Goal: Book appointment/travel/reservation

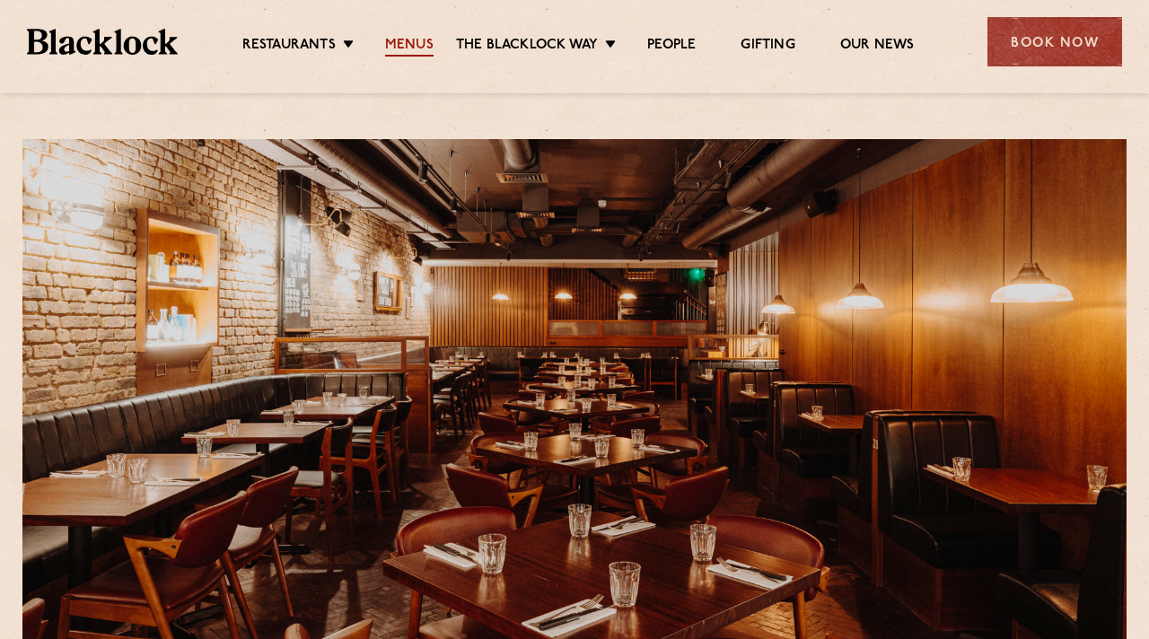
click at [396, 53] on link "Menus" at bounding box center [409, 47] width 48 height 20
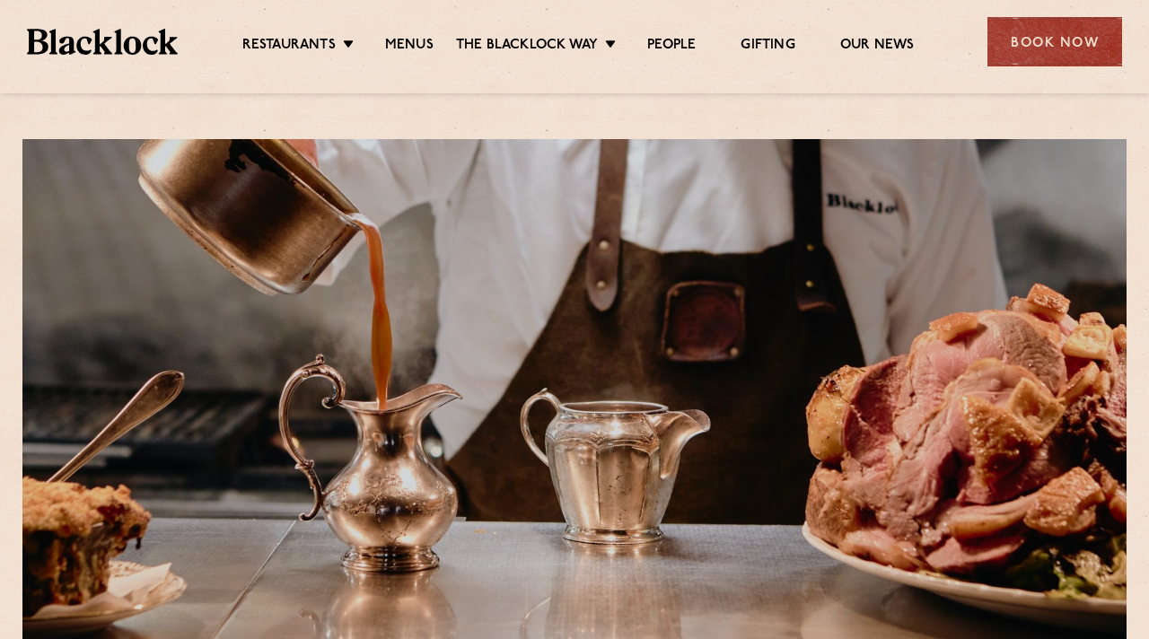
scroll to position [511, 0]
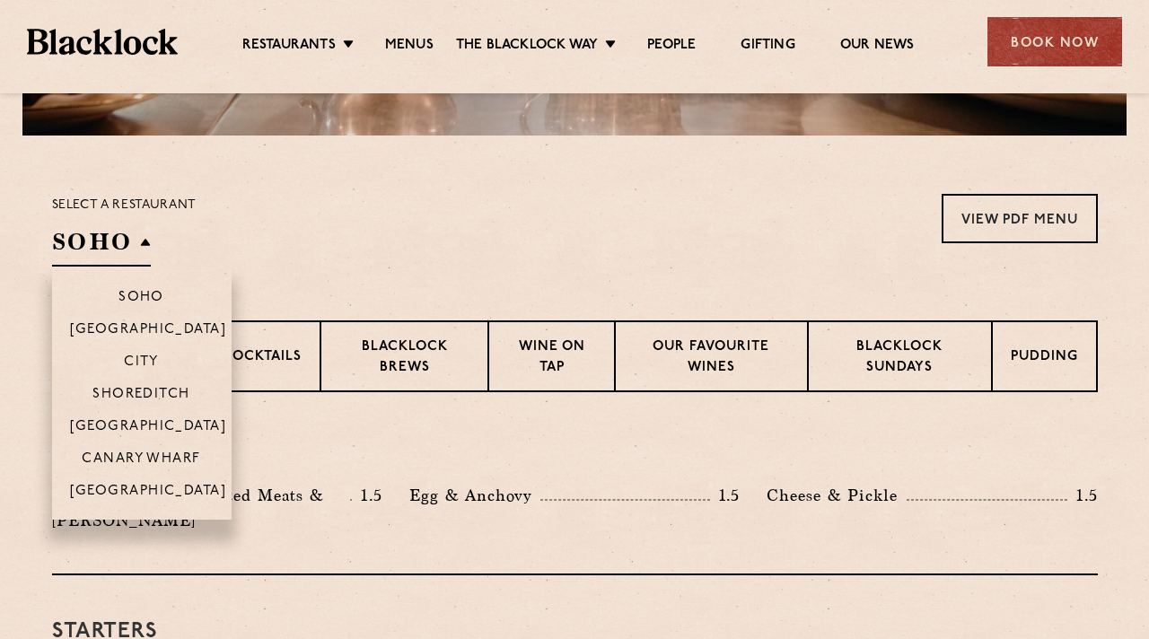
click at [129, 251] on h2 "SOHO" at bounding box center [101, 246] width 99 height 40
click at [110, 425] on p "[GEOGRAPHIC_DATA]" at bounding box center [148, 428] width 157 height 18
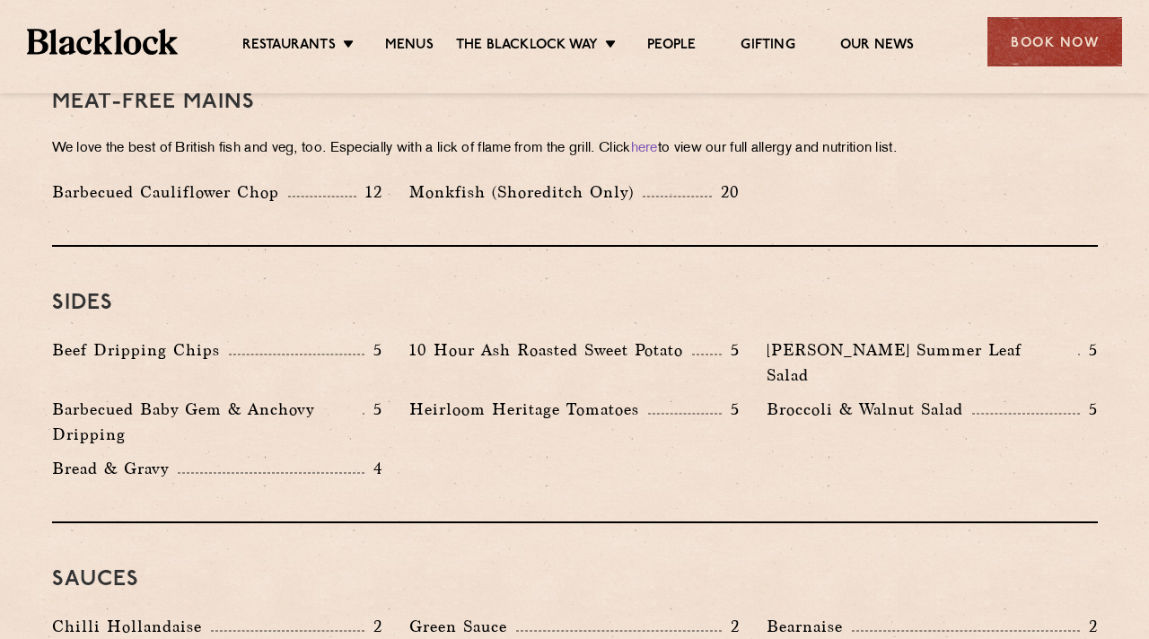
scroll to position [2891, 0]
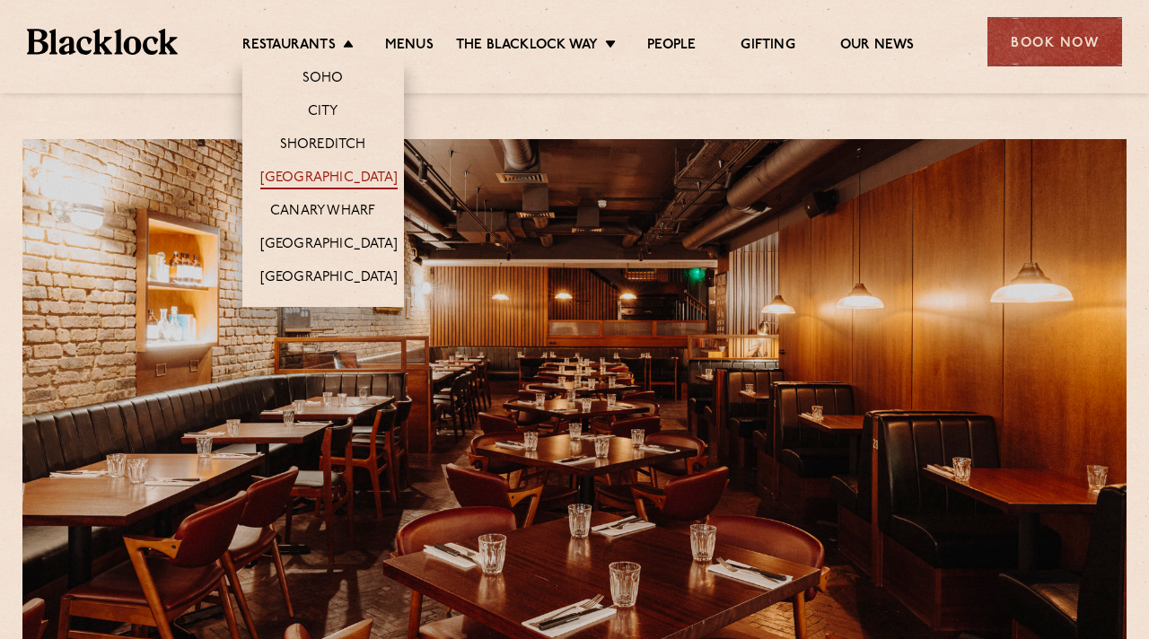
click at [318, 180] on link "[GEOGRAPHIC_DATA]" at bounding box center [328, 180] width 137 height 20
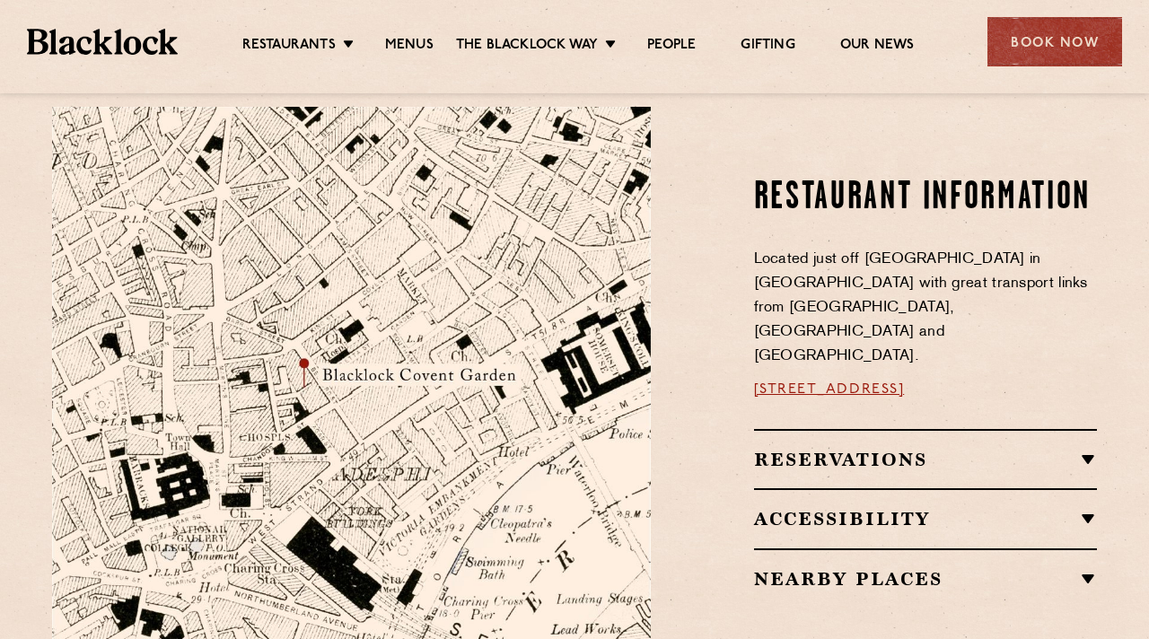
scroll to position [998, 0]
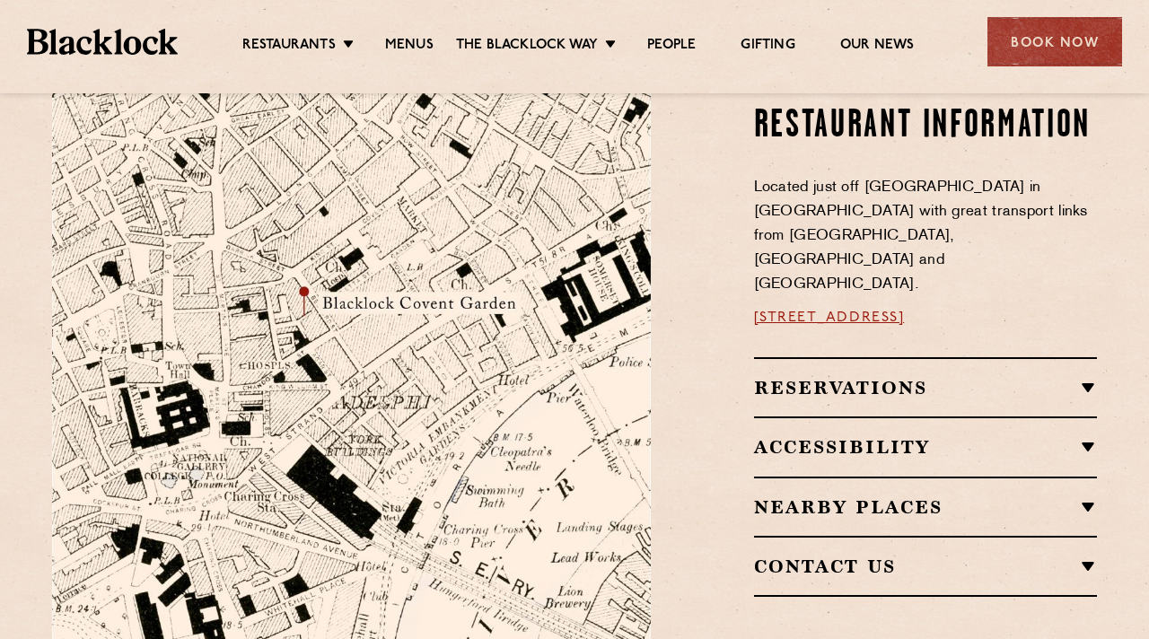
click at [861, 377] on h2 "Reservations" at bounding box center [926, 388] width 344 height 22
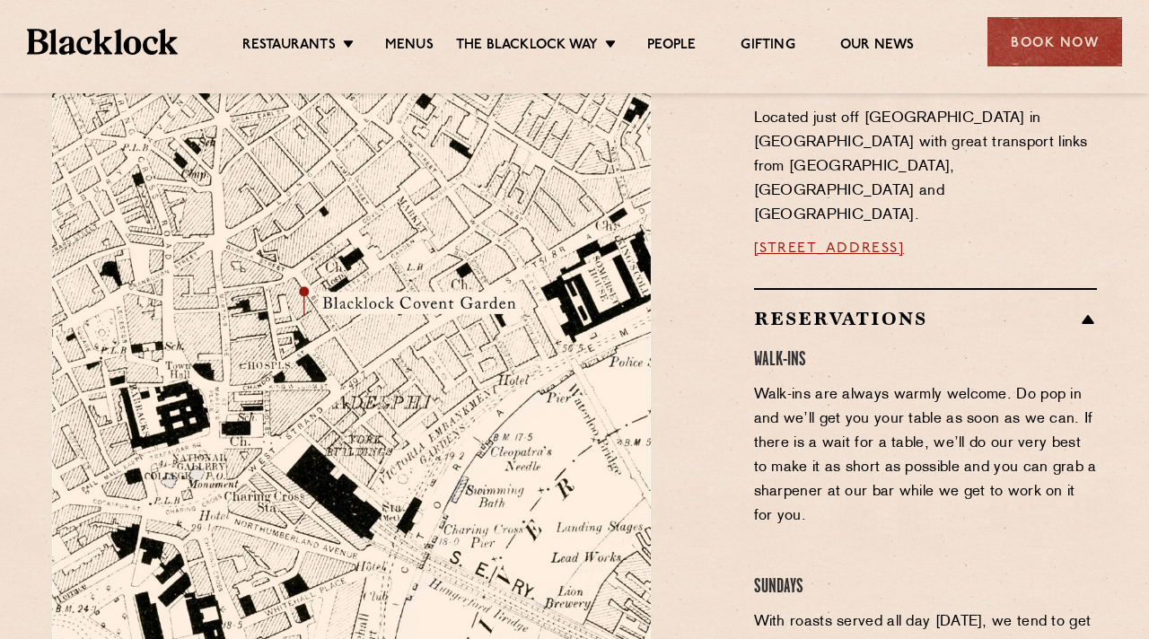
click at [811, 288] on div "Reservations Walk-Ins Walk-ins are always warmly welcome. Do pop in and we’ll g…" at bounding box center [926, 624] width 344 height 673
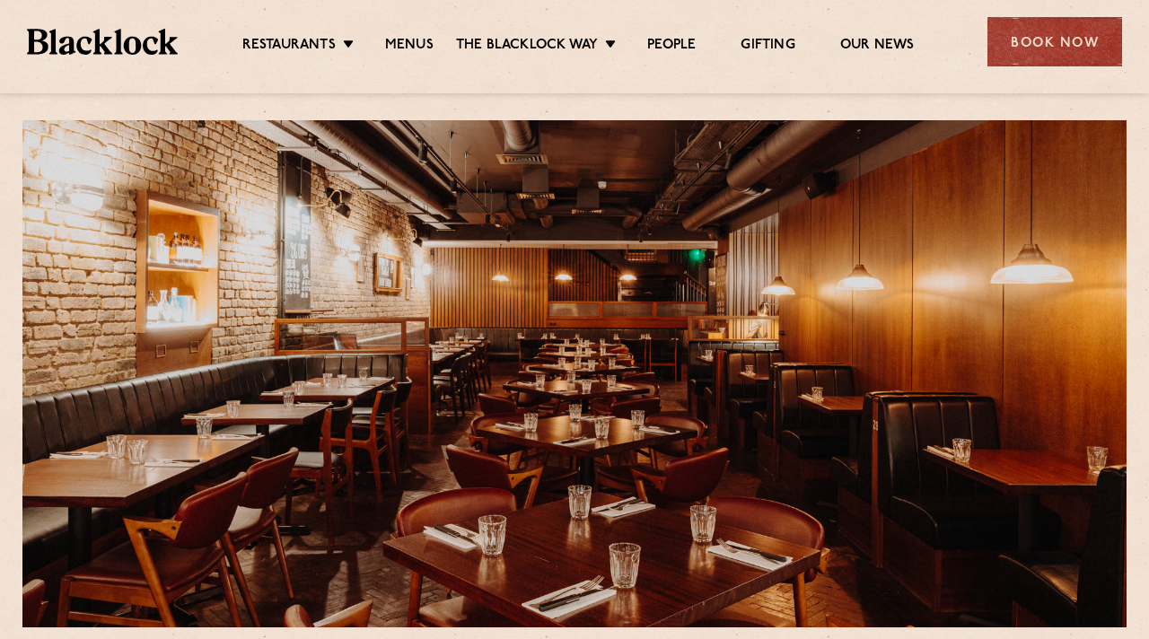
scroll to position [0, 0]
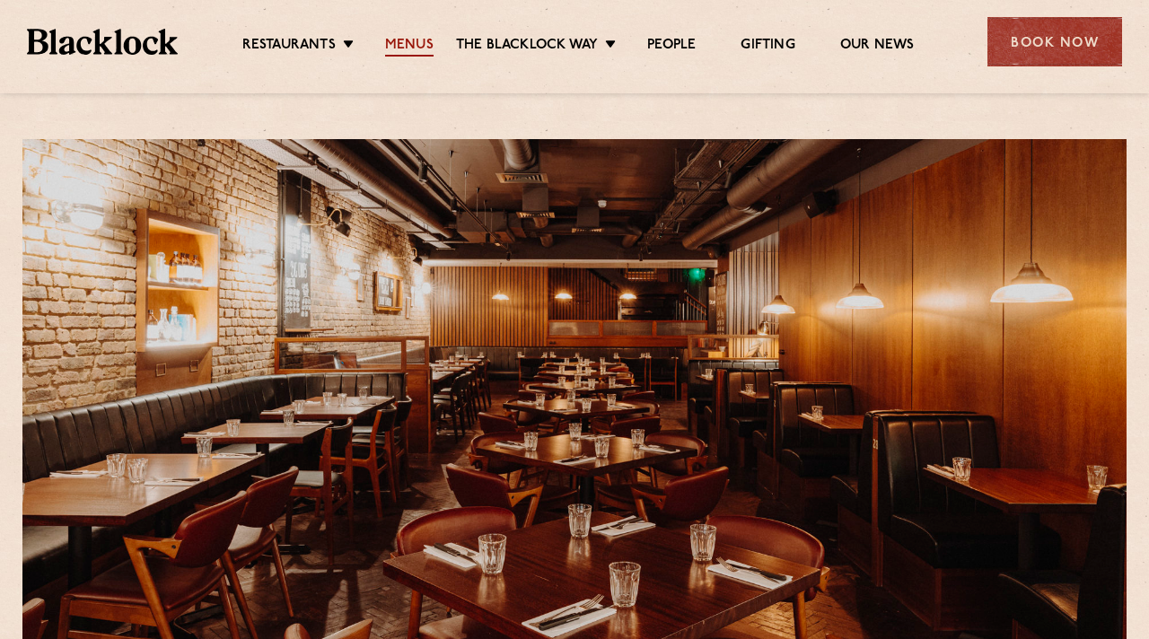
click at [420, 40] on link "Menus" at bounding box center [409, 47] width 48 height 20
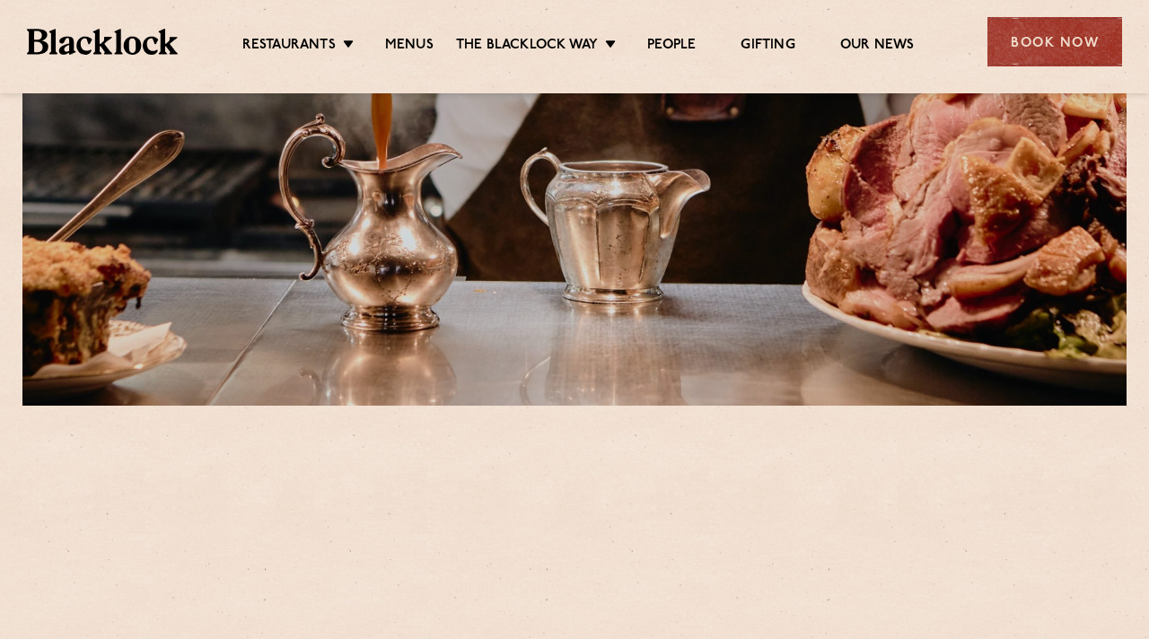
scroll to position [512, 0]
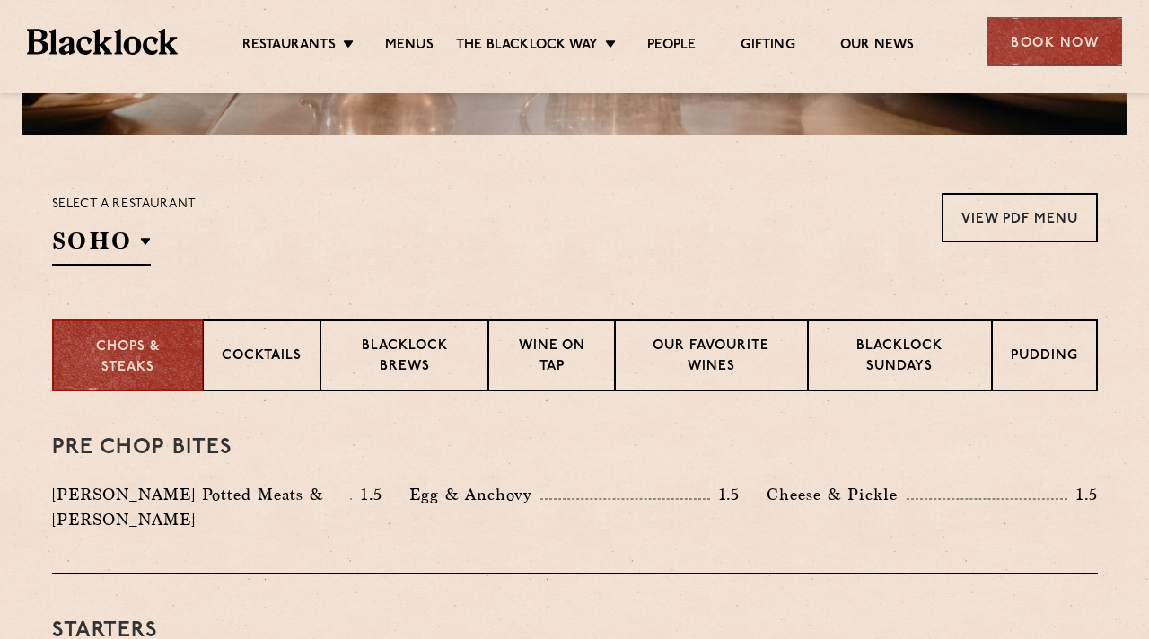
click at [139, 221] on div "Select a restaurant SOHO Soho Birmingham City Shoreditch Covent Garden Canary W…" at bounding box center [124, 229] width 145 height 73
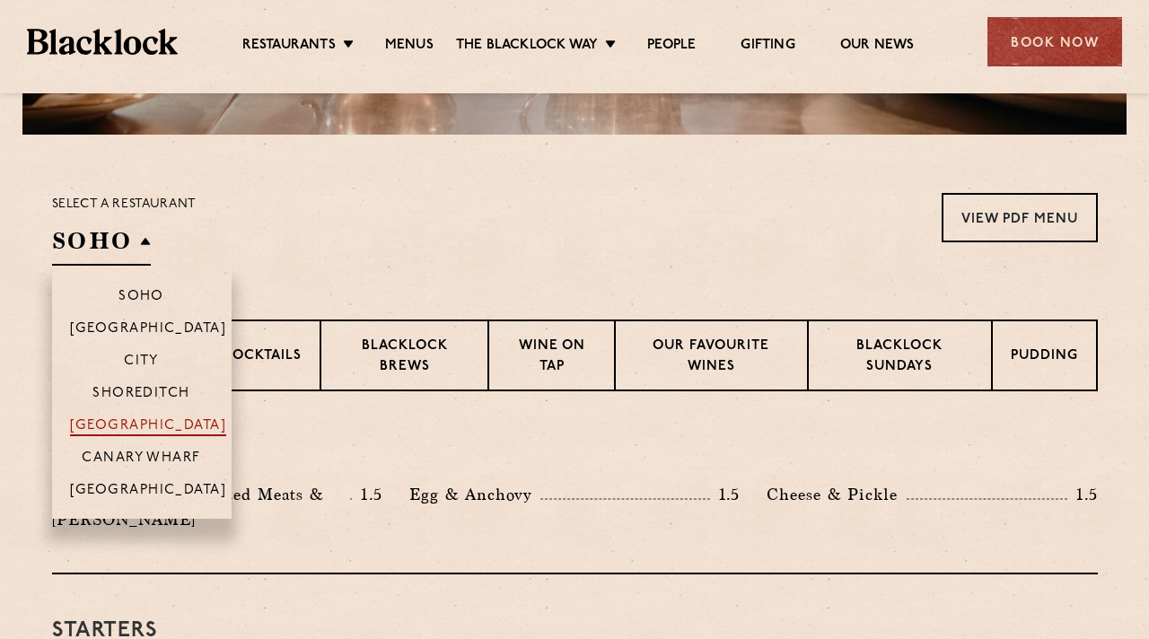
click at [126, 425] on p "[GEOGRAPHIC_DATA]" at bounding box center [148, 427] width 157 height 18
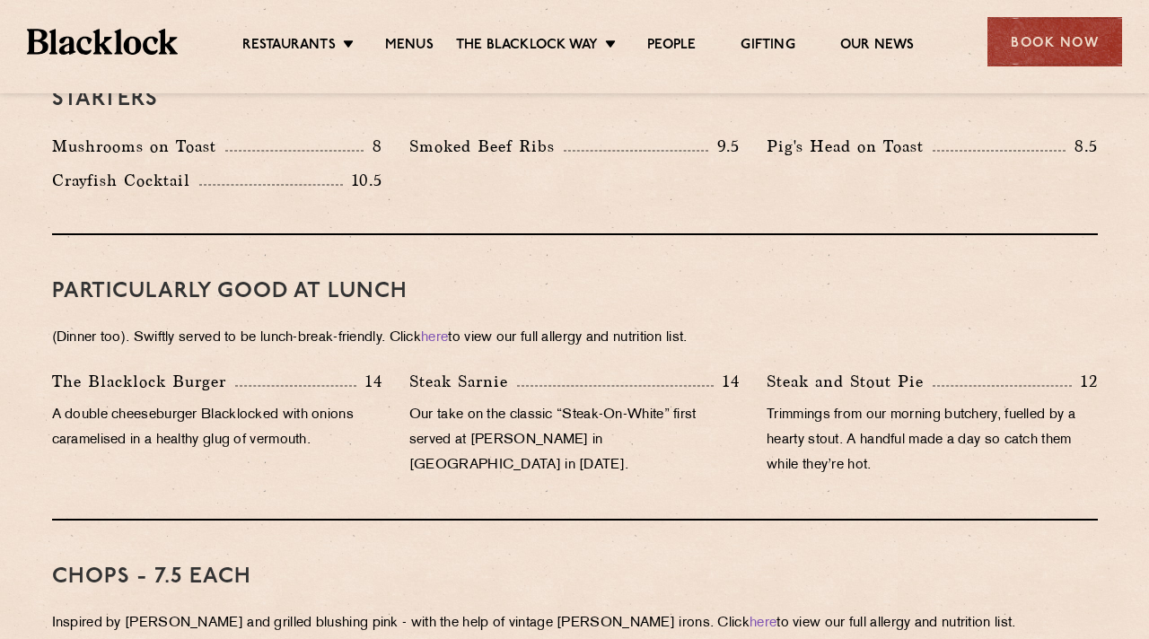
scroll to position [1042, 0]
drag, startPoint x: 411, startPoint y: 355, endPoint x: 504, endPoint y: 359, distance: 92.6
click at [505, 370] on p "Steak Sarnie" at bounding box center [463, 382] width 108 height 25
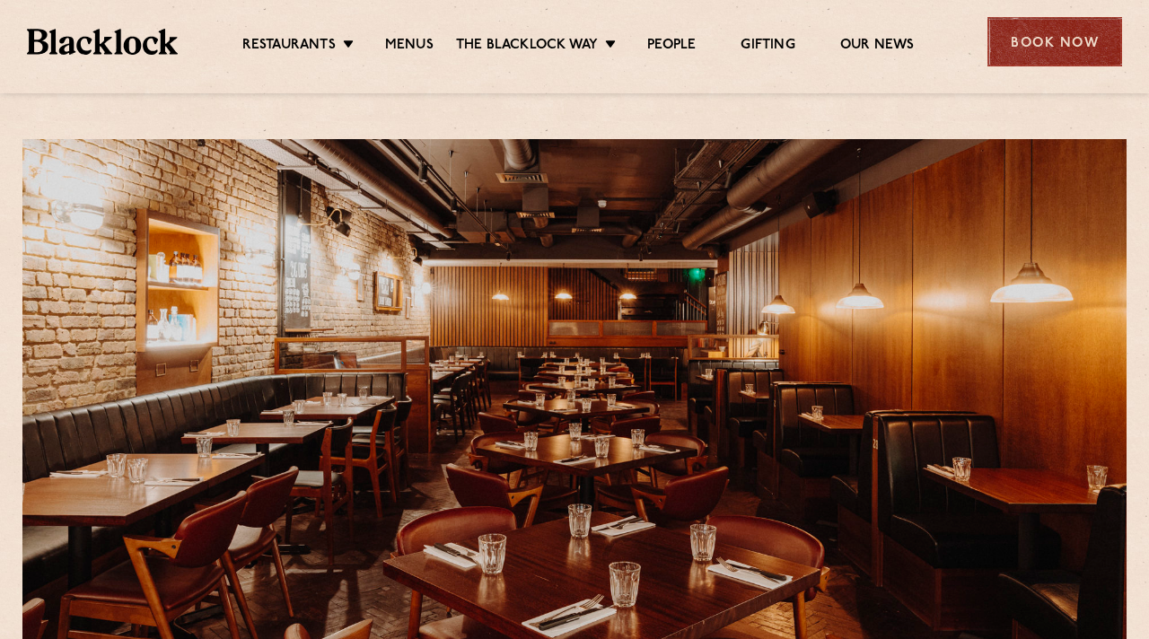
click at [1056, 53] on div "Book Now" at bounding box center [1054, 41] width 135 height 49
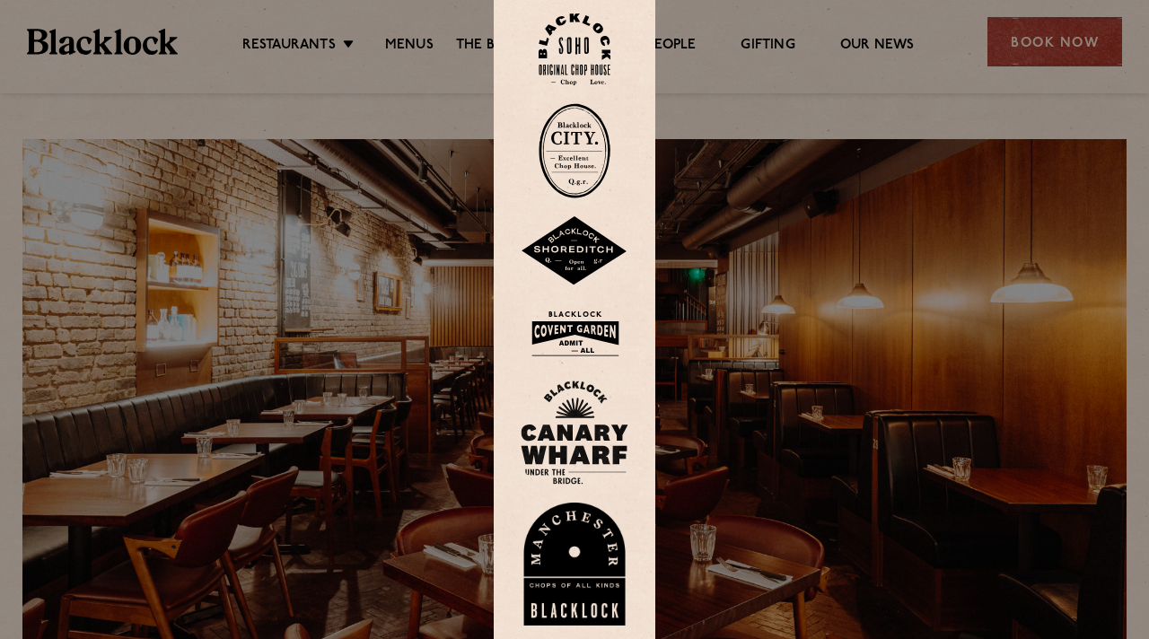
click at [562, 334] on img at bounding box center [575, 333] width 108 height 58
